Goal: Task Accomplishment & Management: Manage account settings

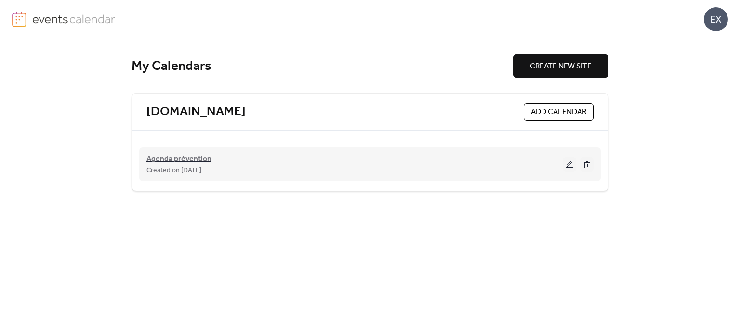
click at [191, 159] on span "Agenda prévention" at bounding box center [178, 159] width 65 height 12
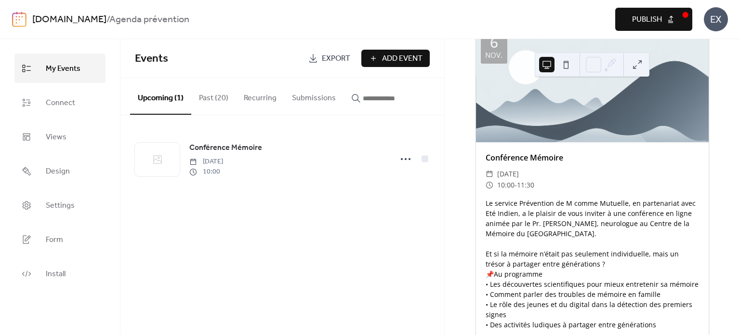
scroll to position [125, 0]
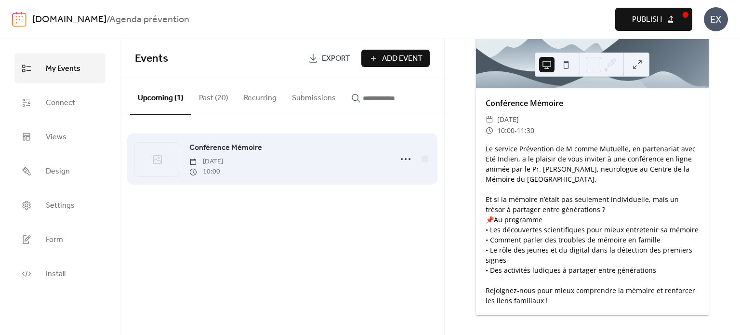
click at [235, 149] on span "Conférence Mémoire" at bounding box center [225, 148] width 73 height 12
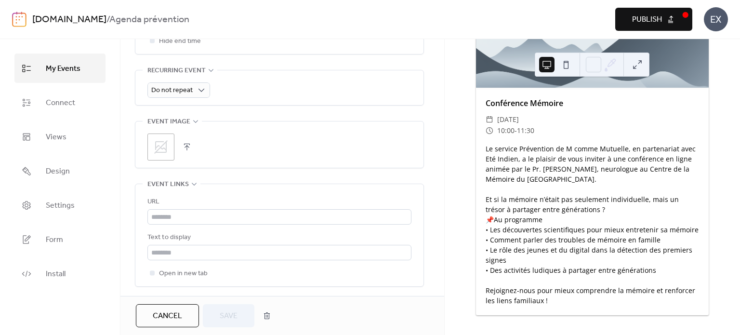
scroll to position [482, 0]
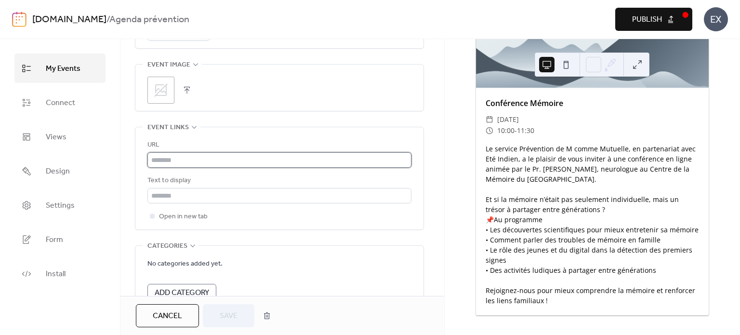
click at [210, 160] on input "text" at bounding box center [279, 159] width 264 height 15
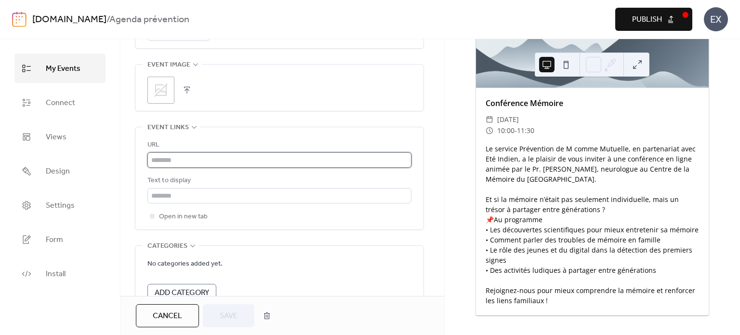
click at [191, 159] on input "text" at bounding box center [279, 159] width 264 height 15
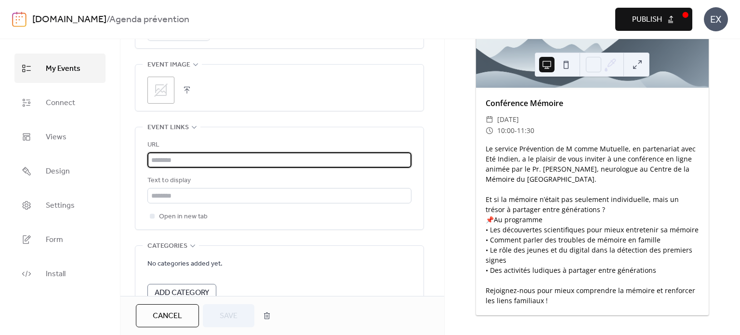
paste input "**********"
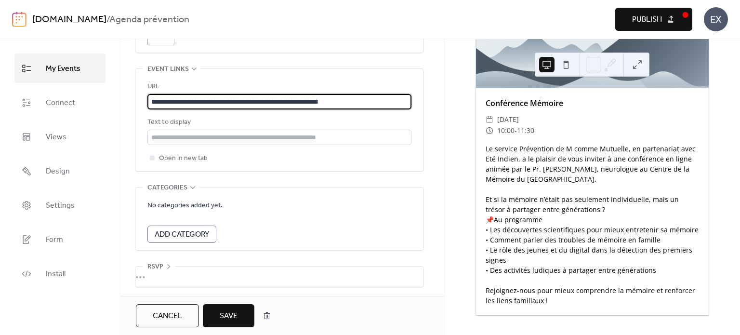
scroll to position [541, 0]
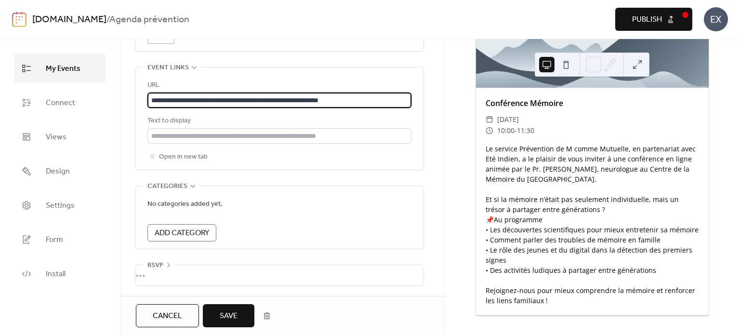
type input "**********"
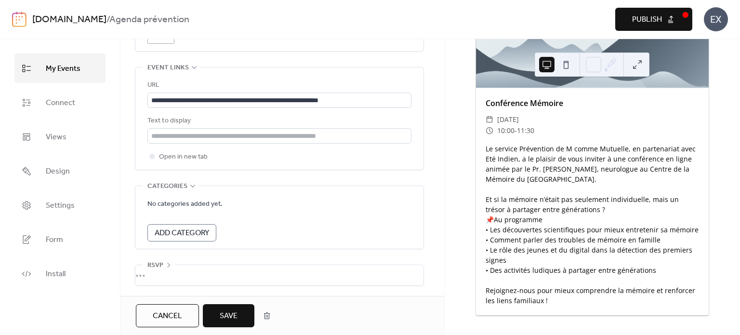
click at [230, 313] on span "Save" at bounding box center [229, 316] width 18 height 12
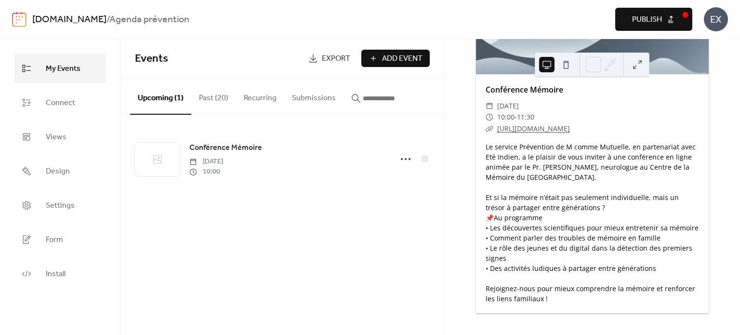
scroll to position [148, 0]
click at [209, 99] on button "Past (20)" at bounding box center [213, 96] width 45 height 36
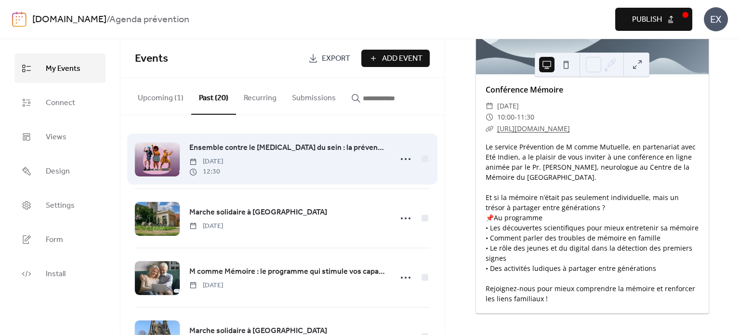
click at [223, 159] on span "[DATE]" at bounding box center [206, 162] width 34 height 10
click at [148, 166] on div at bounding box center [157, 160] width 45 height 34
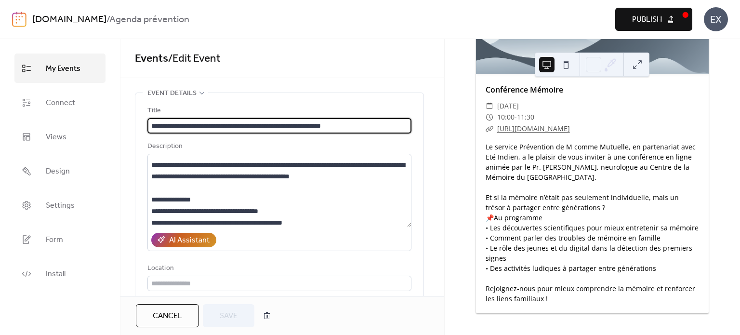
scroll to position [48, 0]
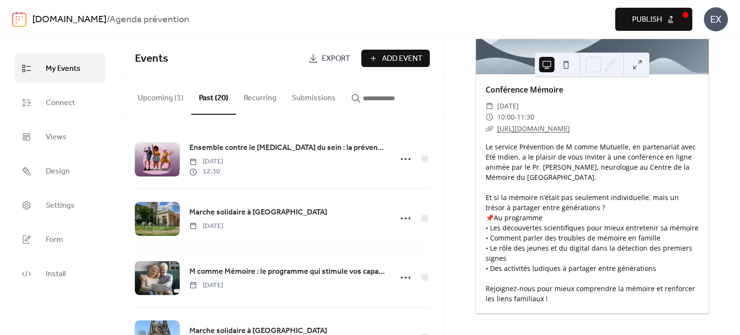
click at [155, 95] on button "Upcoming (1)" at bounding box center [160, 96] width 61 height 36
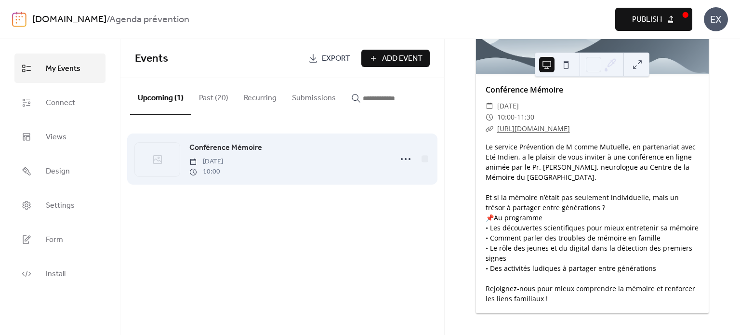
click at [223, 167] on span "10:00" at bounding box center [206, 172] width 34 height 10
click at [224, 144] on span "Conférence Mémoire" at bounding box center [225, 148] width 73 height 12
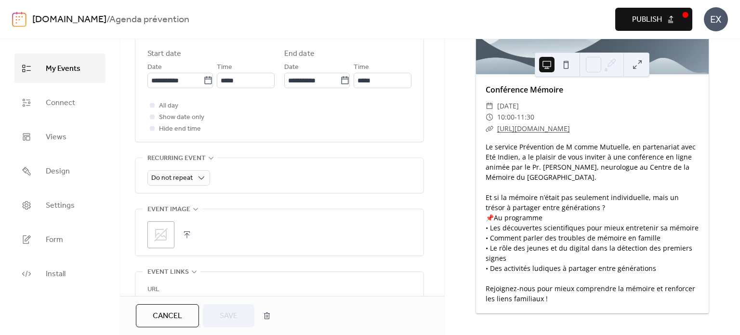
scroll to position [433, 0]
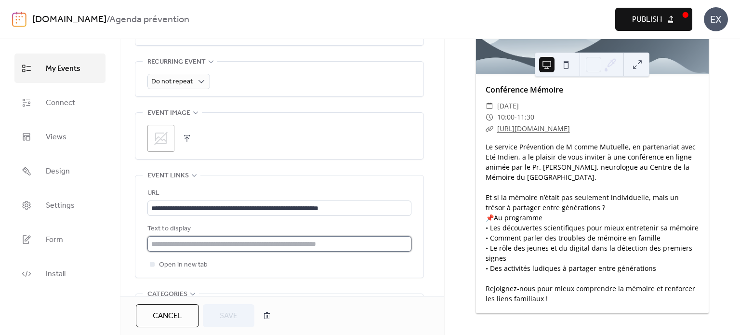
click at [275, 241] on input "text" at bounding box center [279, 243] width 264 height 15
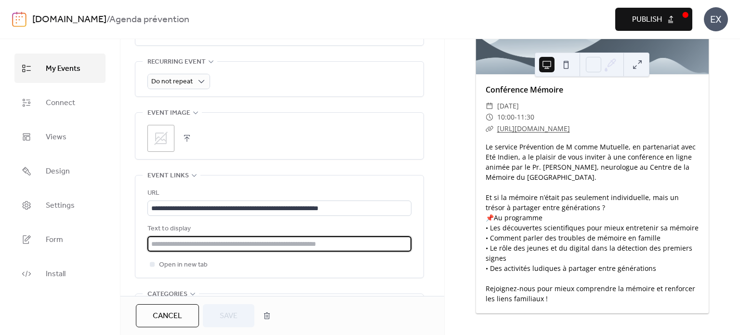
type input "**********"
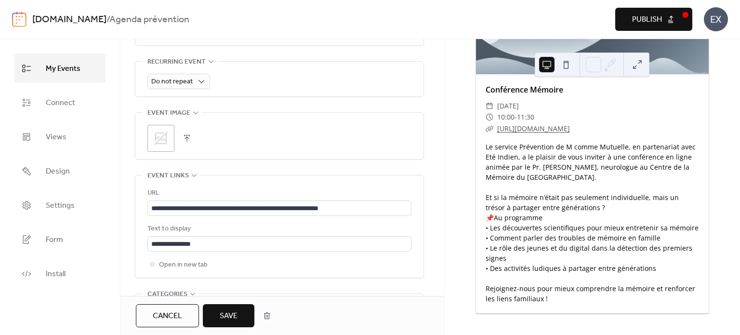
click at [234, 304] on button "Save" at bounding box center [229, 315] width 52 height 23
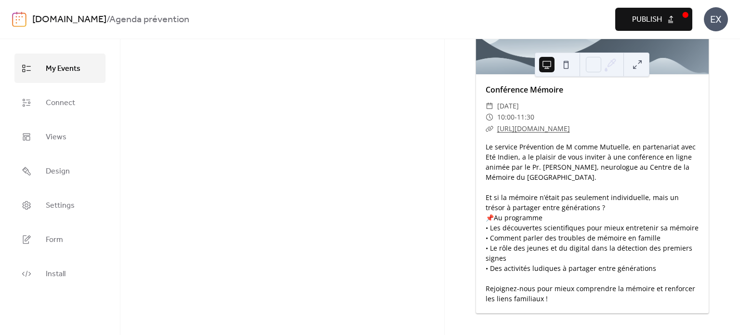
scroll to position [137, 0]
